Goal: Transaction & Acquisition: Purchase product/service

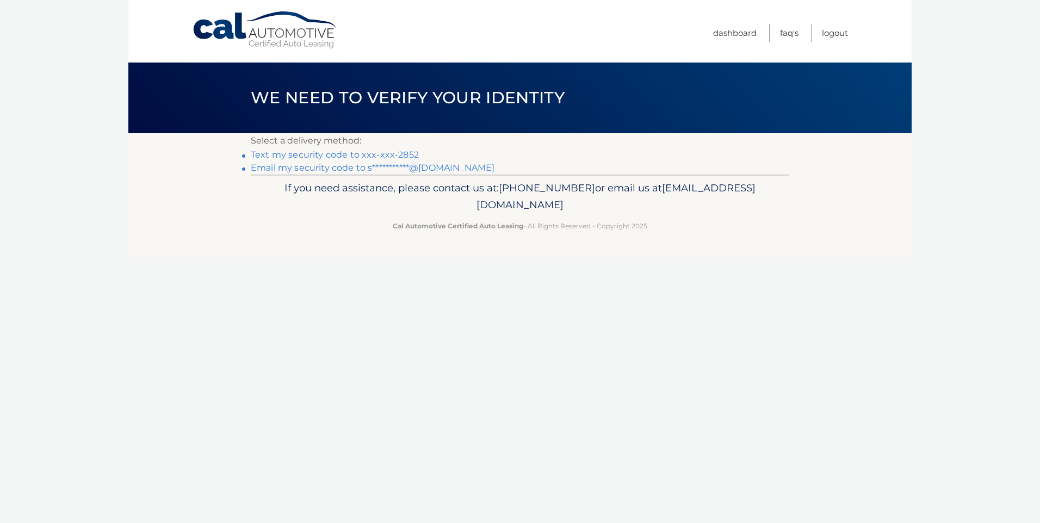
click at [322, 153] on link "Text my security code to xxx-xxx-2852" at bounding box center [335, 155] width 168 height 10
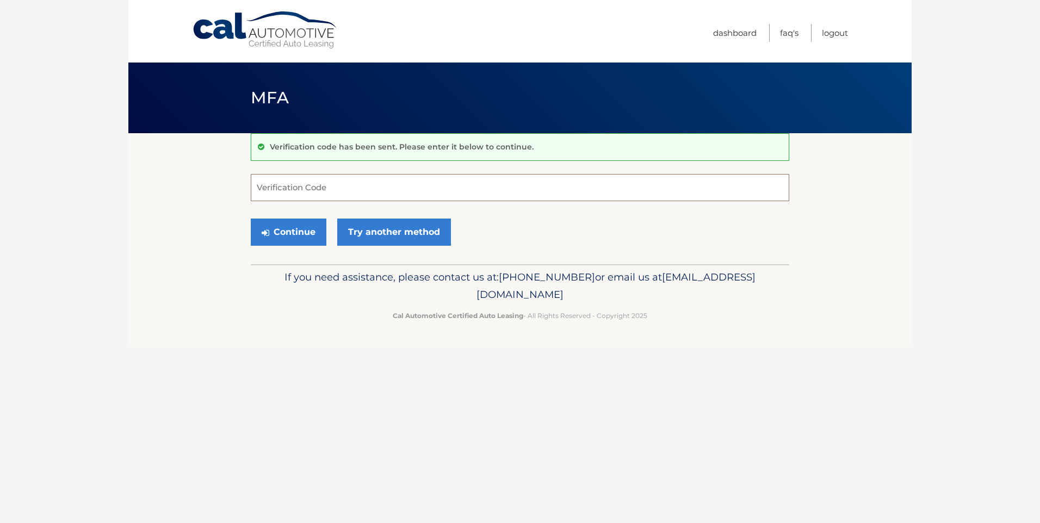
click at [337, 190] on input "Verification Code" at bounding box center [520, 187] width 538 height 27
type input "236357"
click at [297, 230] on button "Continue" at bounding box center [289, 232] width 76 height 27
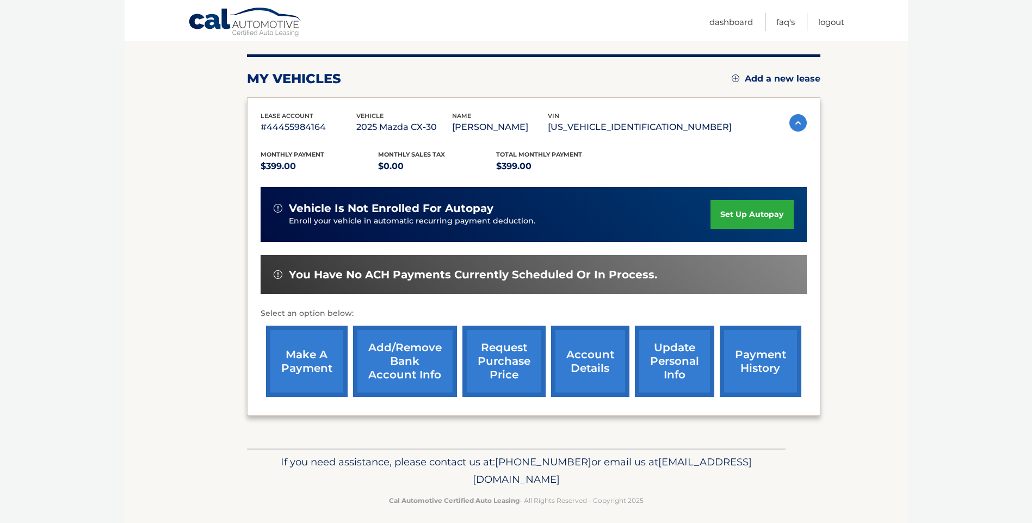
scroll to position [136, 0]
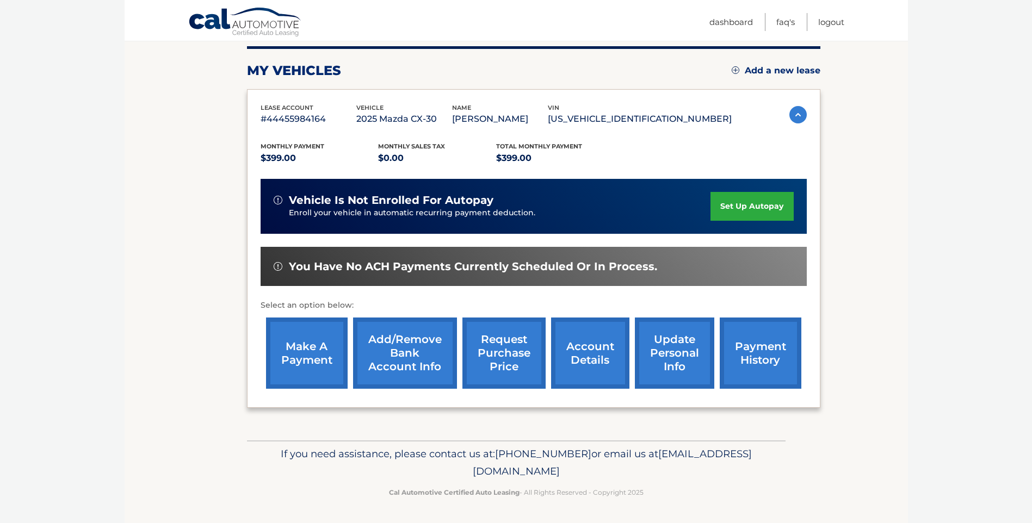
click at [319, 353] on link "make a payment" at bounding box center [307, 353] width 82 height 71
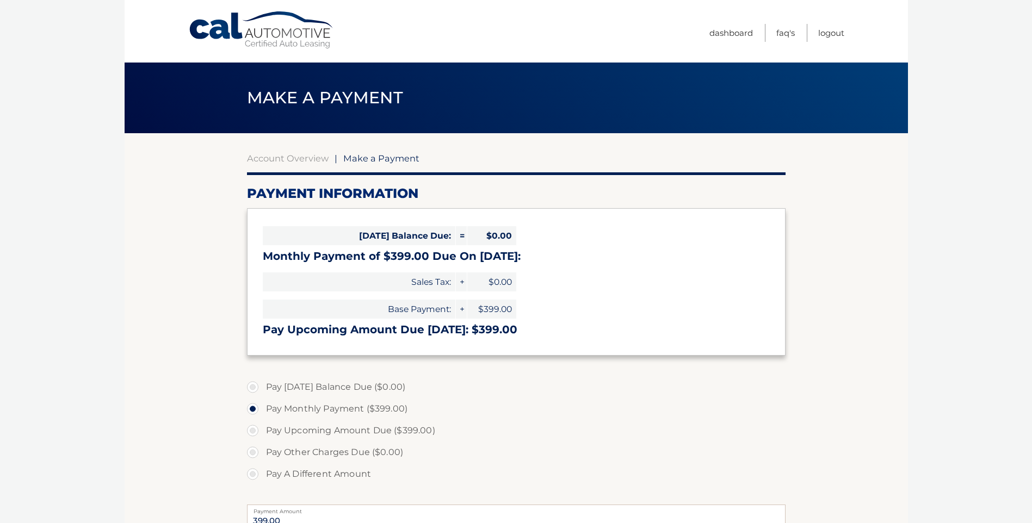
select select "YWQyMGI5YTItYzk4ZC00MTQ0LWJkNzAtYmVmYWEyZDBjMDNm"
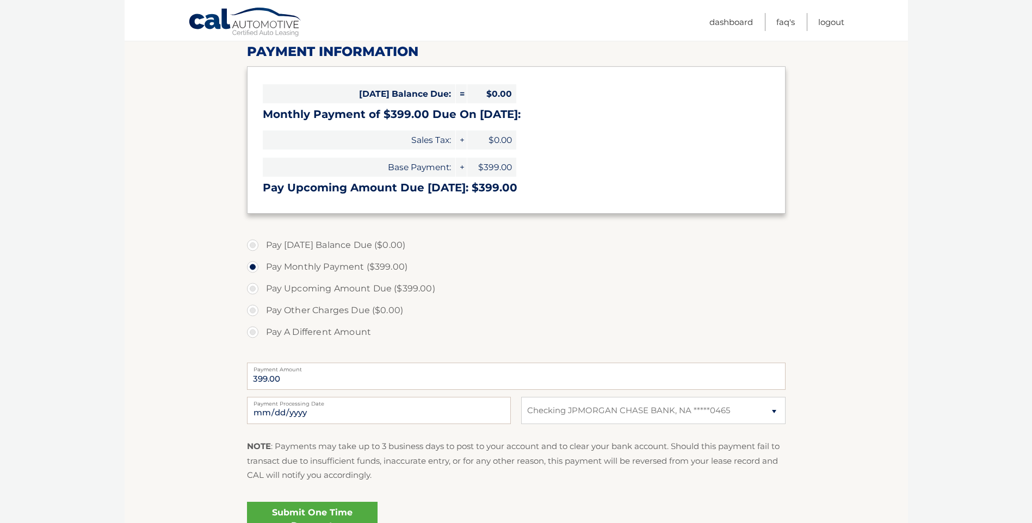
scroll to position [163, 0]
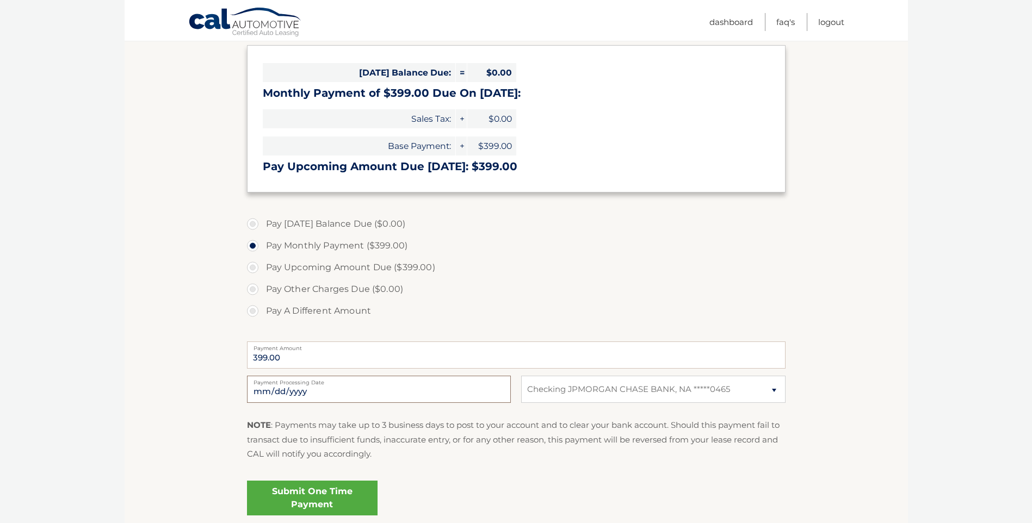
click at [414, 386] on input "[DATE]" at bounding box center [379, 389] width 264 height 27
type input "[DATE]"
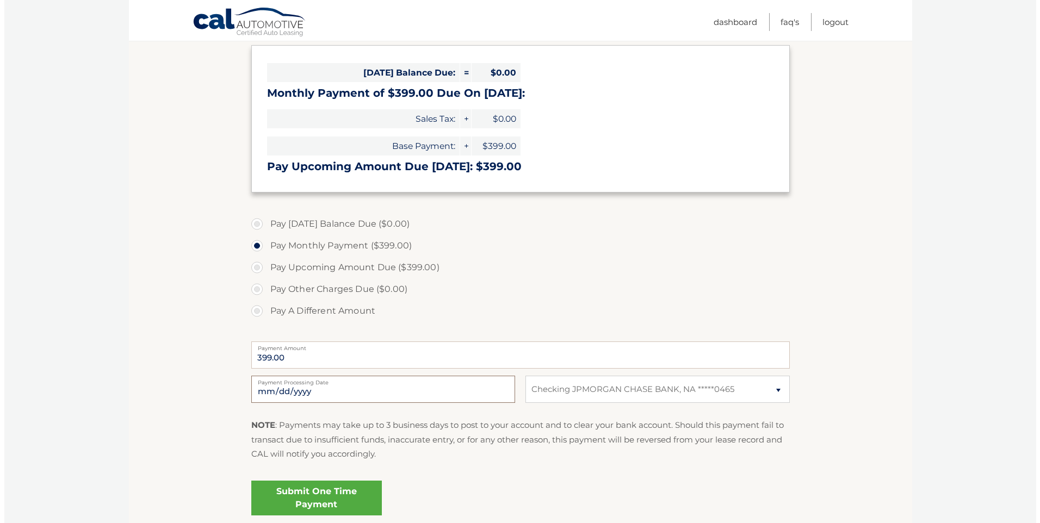
scroll to position [218, 0]
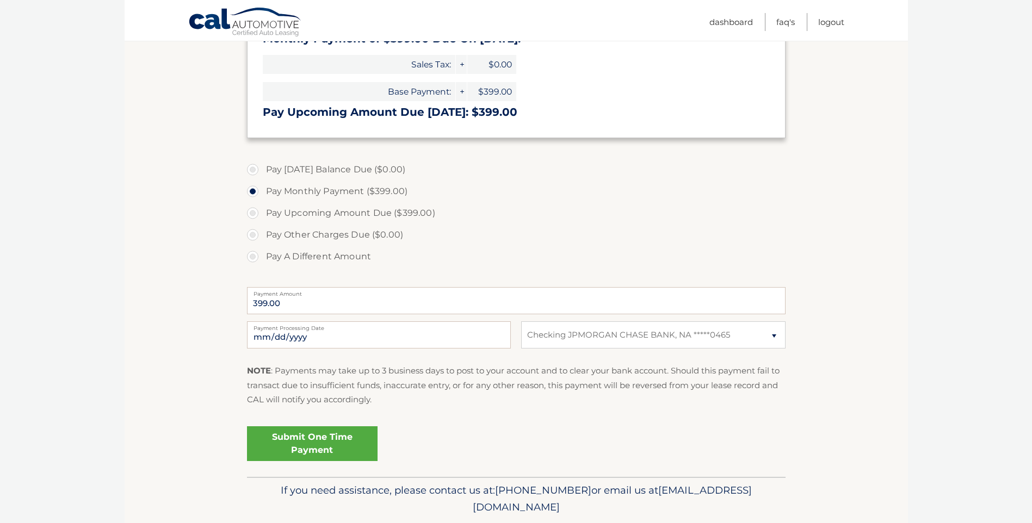
click at [251, 173] on label "Pay [DATE] Balance Due ($0.00)" at bounding box center [516, 170] width 538 height 22
click at [329, 310] on input "399.00" at bounding box center [516, 300] width 538 height 27
click at [334, 443] on link "Submit One Time Payment" at bounding box center [312, 443] width 131 height 35
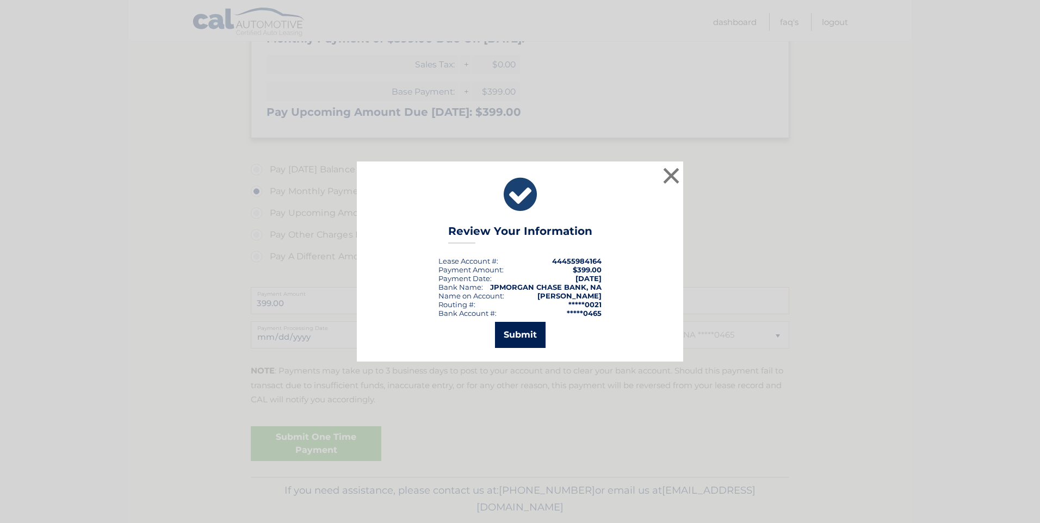
click at [509, 343] on button "Submit" at bounding box center [520, 335] width 51 height 26
